Goal: Register for event/course: Sign up to attend an event or enroll in a course

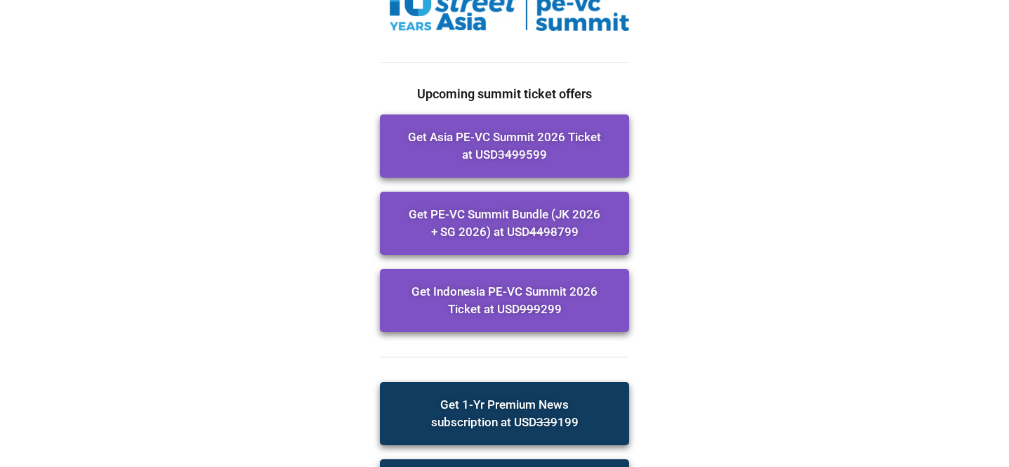
scroll to position [171, 0]
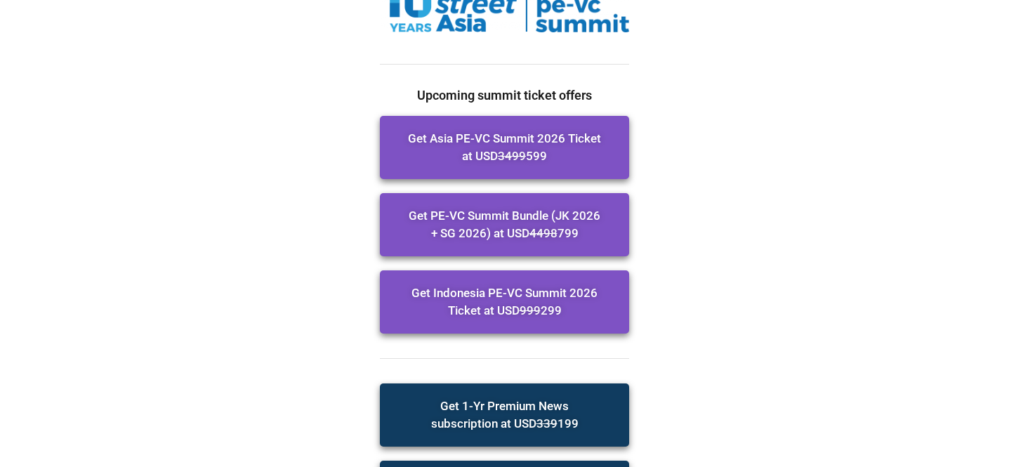
click at [586, 162] on span "Get Asia PE-VC Summit 2026 Ticket at USD 3499 599" at bounding box center [504, 147] width 193 height 35
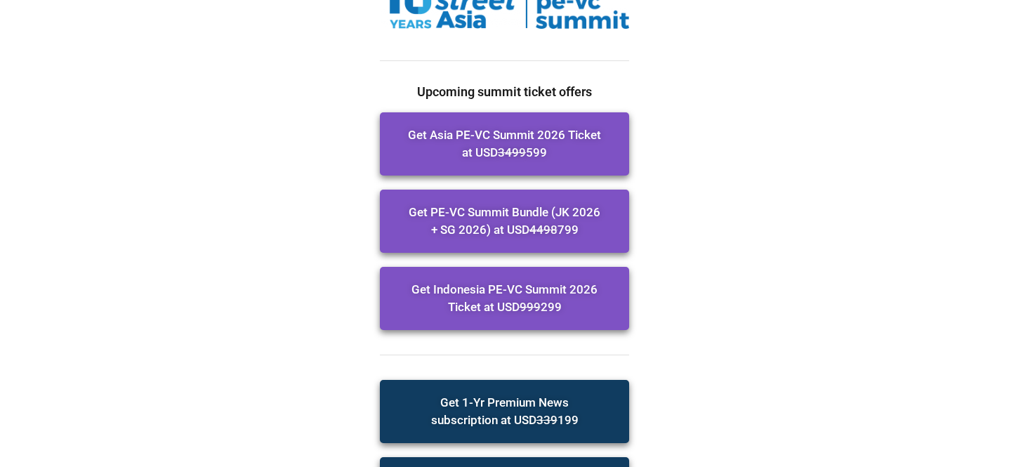
scroll to position [182, 0]
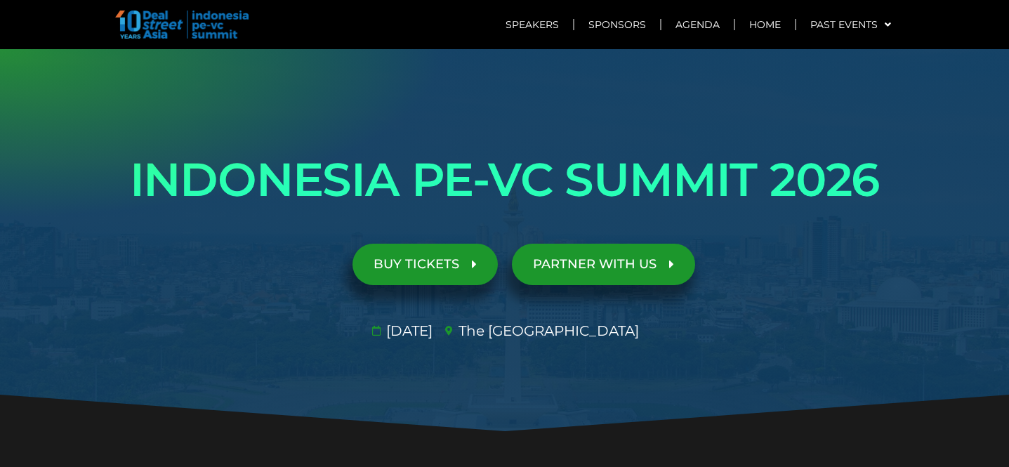
click at [443, 258] on span "BUY TICKETS" at bounding box center [417, 264] width 86 height 13
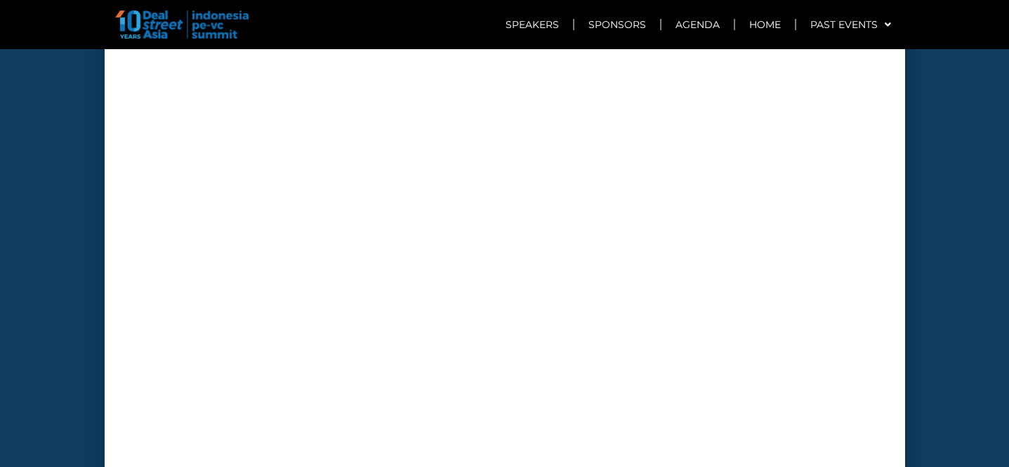
scroll to position [4138, 0]
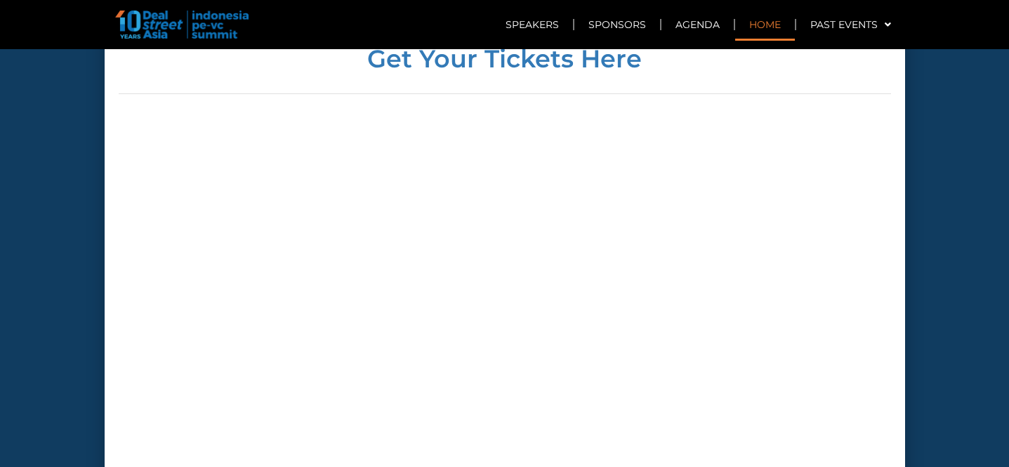
click at [765, 35] on link "Home" at bounding box center [765, 24] width 60 height 32
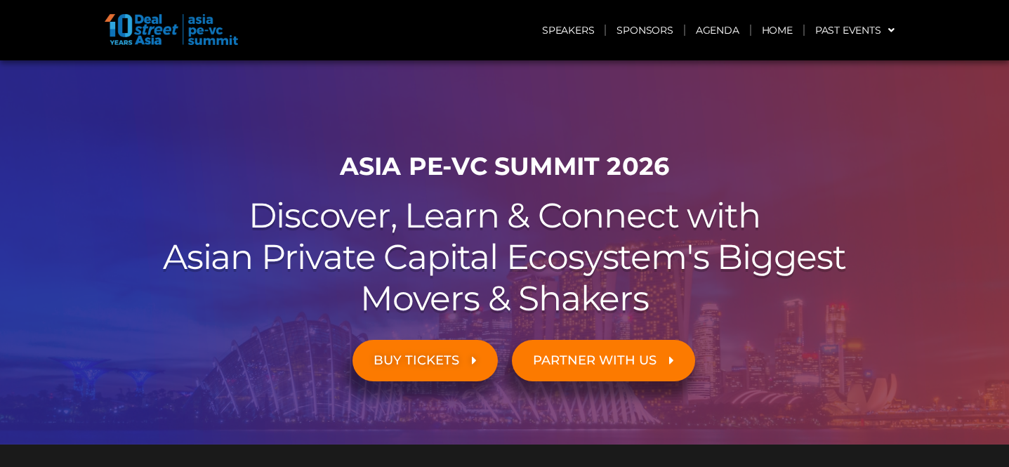
click at [447, 359] on span "BUY TICKETS" at bounding box center [417, 360] width 86 height 13
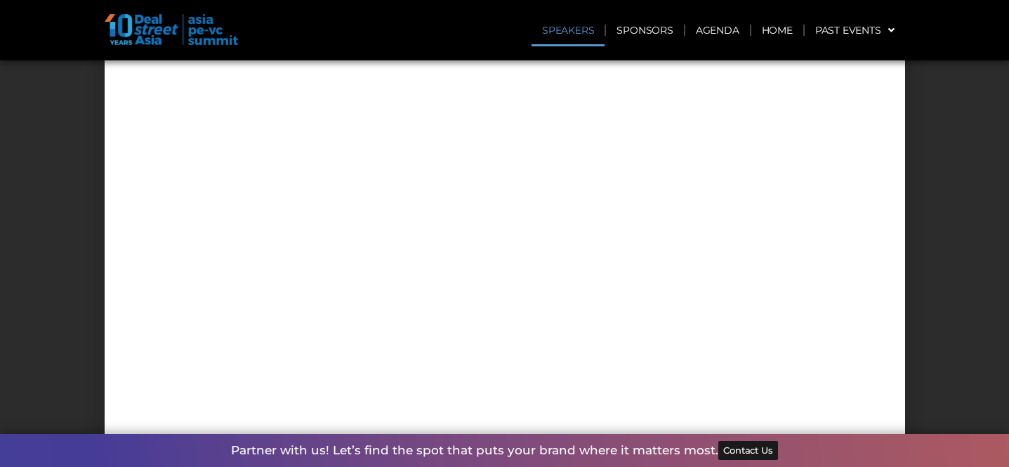
scroll to position [4723, 0]
